Goal: Information Seeking & Learning: Learn about a topic

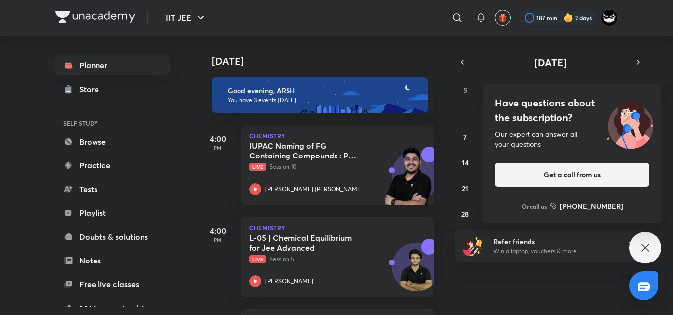
click at [540, 111] on h4 "Have questions about the subscription?" at bounding box center [572, 110] width 154 height 30
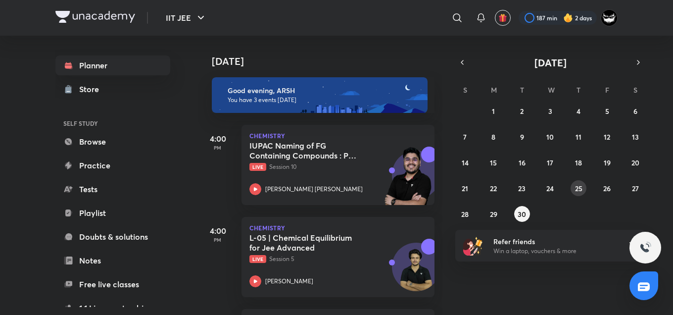
click at [572, 184] on button "25" at bounding box center [578, 188] width 16 height 16
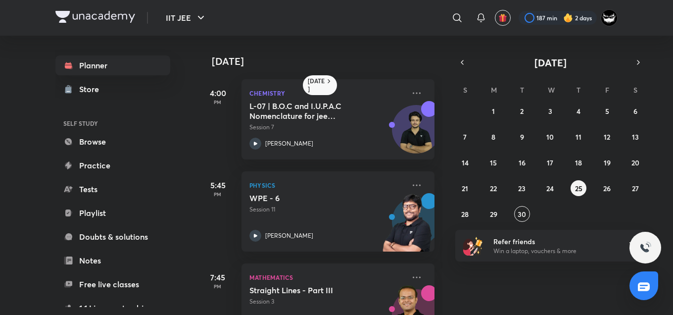
click at [611, 196] on div "31 1 2 3 4 5 6 7 8 9 10 11 12 13 14 15 16 17 18 19 20 21 22 23 24 25 26 27 28 2…" at bounding box center [550, 162] width 190 height 119
click at [607, 169] on button "19" at bounding box center [607, 162] width 16 height 16
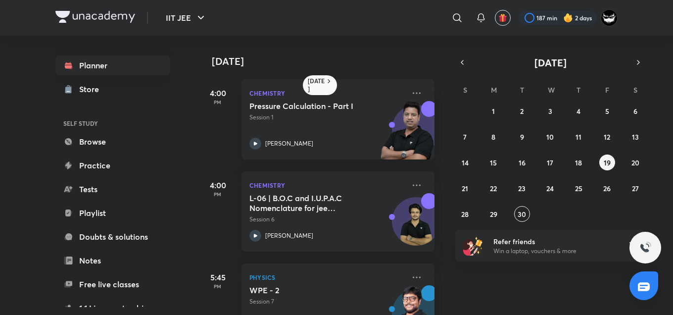
click at [611, 198] on div "31 1 2 3 4 5 6 7 8 9 10 11 12 13 14 15 16 17 18 19 20 21 22 23 24 25 26 27 28 2…" at bounding box center [550, 162] width 190 height 119
click at [611, 189] on button "26" at bounding box center [607, 188] width 16 height 16
click at [293, 198] on h5 "L-08 | B.O.C and I.U.P.A.C Nomenclature for jee Advanced 2027" at bounding box center [310, 203] width 123 height 20
